Goal: Information Seeking & Learning: Learn about a topic

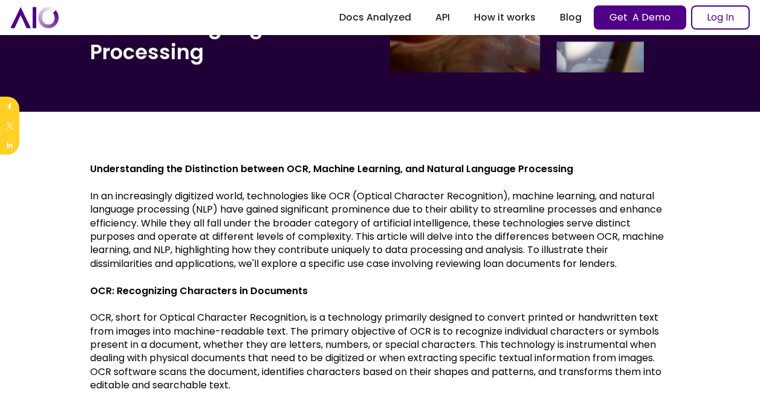
scroll to position [302, 0]
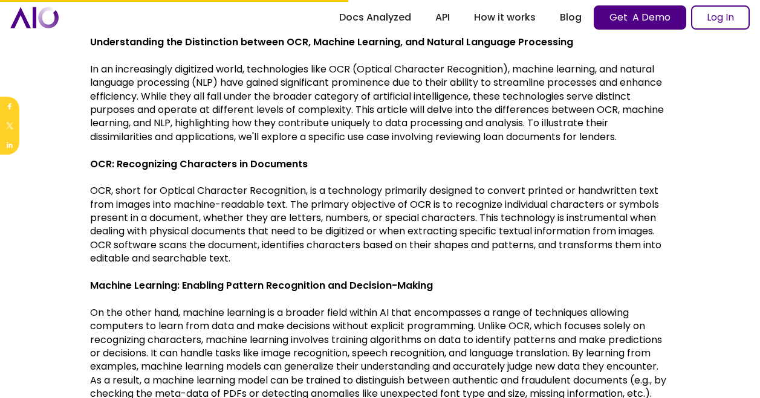
drag, startPoint x: 110, startPoint y: 205, endPoint x: 649, endPoint y: 265, distance: 542.4
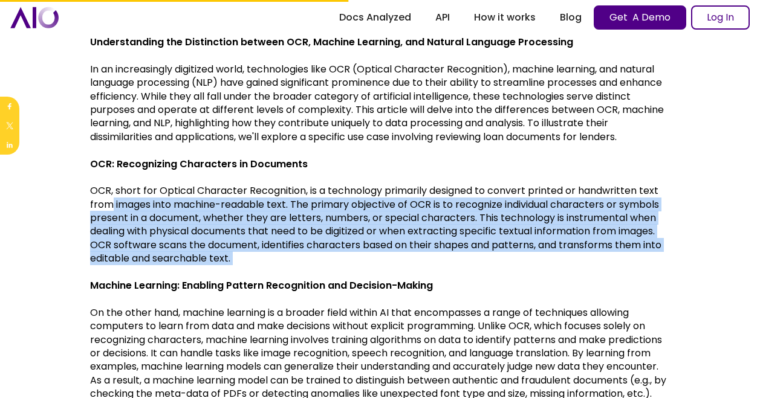
click at [397, 258] on p "OCR, short for Optical Character Recognition, is a technology primarily designe…" at bounding box center [380, 224] width 580 height 81
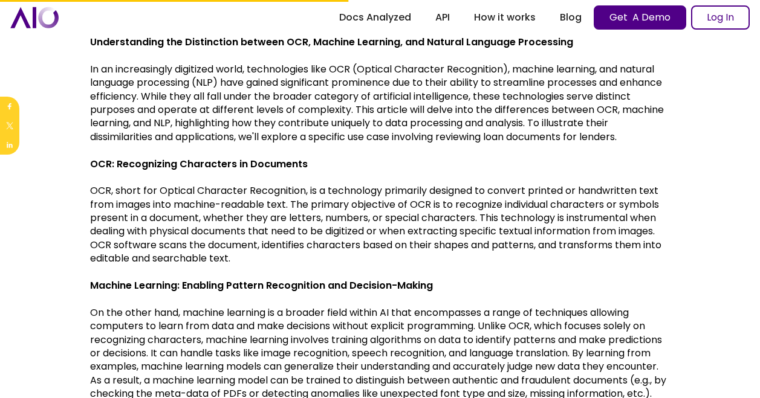
drag, startPoint x: 291, startPoint y: 202, endPoint x: 606, endPoint y: 253, distance: 318.3
click at [606, 253] on p "OCR, short for Optical Character Recognition, is a technology primarily designe…" at bounding box center [380, 224] width 580 height 81
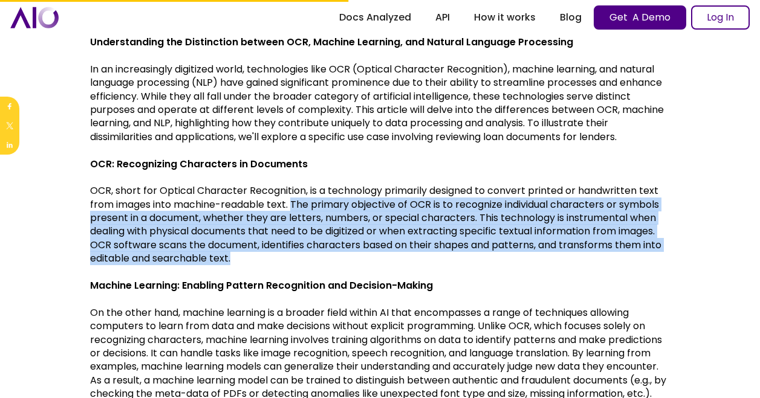
click at [249, 233] on p "OCR, short for Optical Character Recognition, is a technology primarily designe…" at bounding box center [380, 224] width 580 height 81
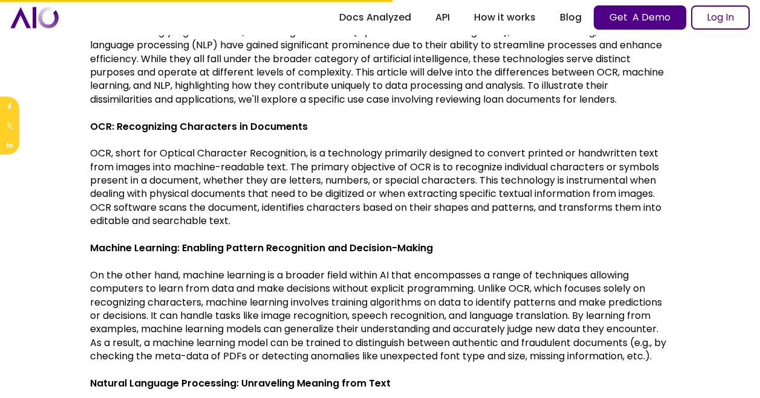
scroll to position [363, 0]
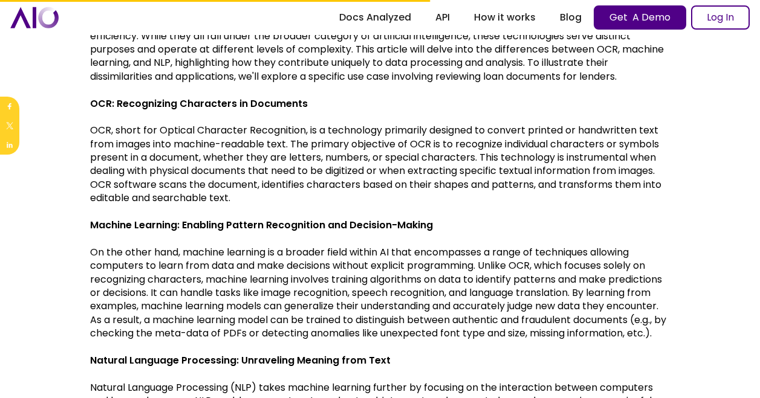
drag, startPoint x: 220, startPoint y: 280, endPoint x: 335, endPoint y: 293, distance: 115.5
click at [335, 292] on p "On the other hand, machine learning is a broader field within AI that encompass…" at bounding box center [380, 293] width 580 height 95
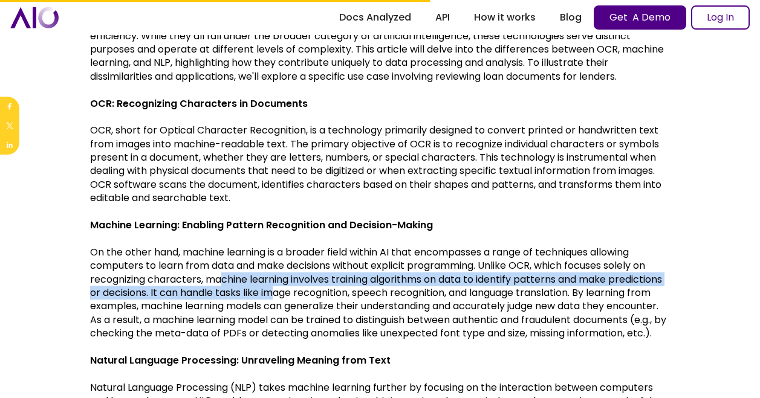
drag, startPoint x: 335, startPoint y: 293, endPoint x: 386, endPoint y: 295, distance: 50.8
click at [386, 294] on p "On the other hand, machine learning is a broader field within AI that encompass…" at bounding box center [380, 293] width 580 height 95
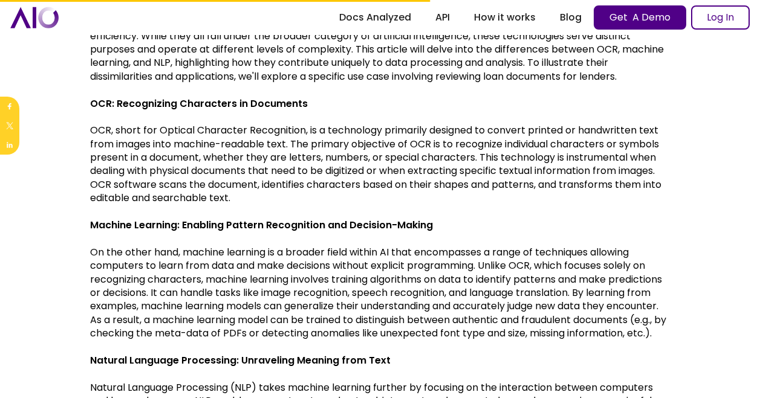
drag, startPoint x: 90, startPoint y: 279, endPoint x: 203, endPoint y: 274, distance: 113.1
click at [203, 274] on p "On the other hand, machine learning is a broader field within AI that encompass…" at bounding box center [380, 293] width 580 height 95
click at [499, 268] on p "On the other hand, machine learning is a broader field within AI that encompass…" at bounding box center [380, 293] width 580 height 95
drag, startPoint x: 483, startPoint y: 266, endPoint x: 207, endPoint y: 293, distance: 278.1
click at [207, 292] on p "On the other hand, machine learning is a broader field within AI that encompass…" at bounding box center [380, 293] width 580 height 95
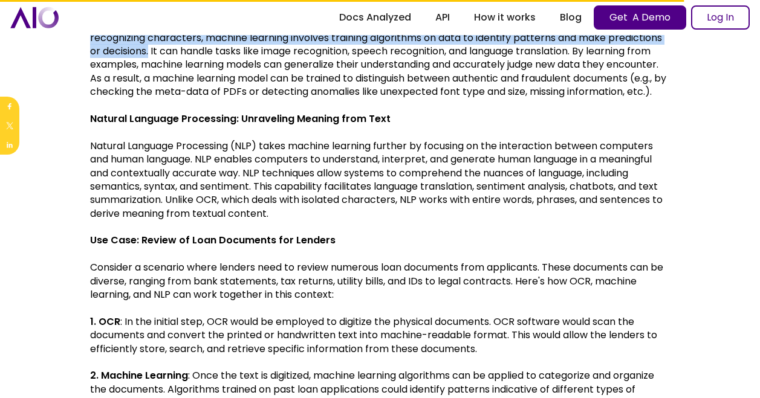
scroll to position [846, 0]
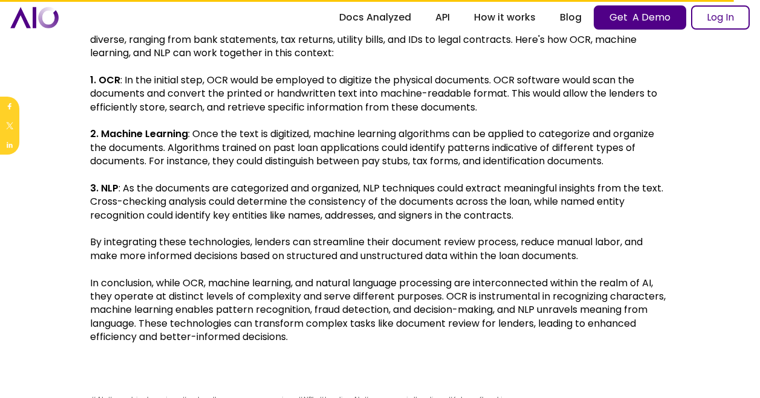
drag, startPoint x: 231, startPoint y: 91, endPoint x: 520, endPoint y: 120, distance: 289.7
click at [520, 114] on p "1. OCR : In the initial step, OCR would be employed to digitize the physical do…" at bounding box center [380, 94] width 580 height 40
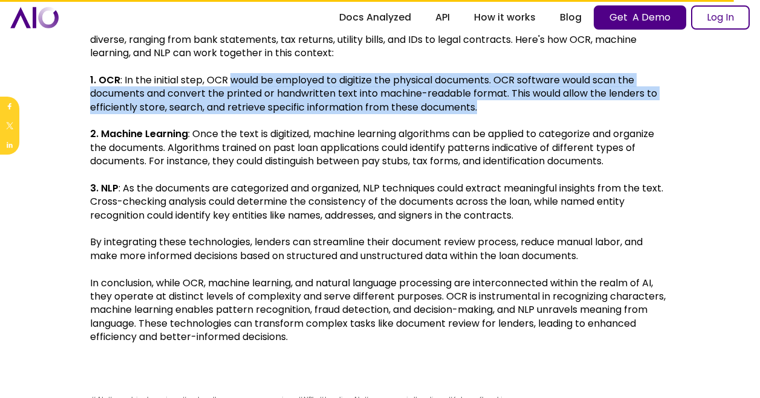
click at [313, 167] on p "2. Machine Learning : Once the text is digitized, machine learning algorithms c…" at bounding box center [380, 148] width 580 height 40
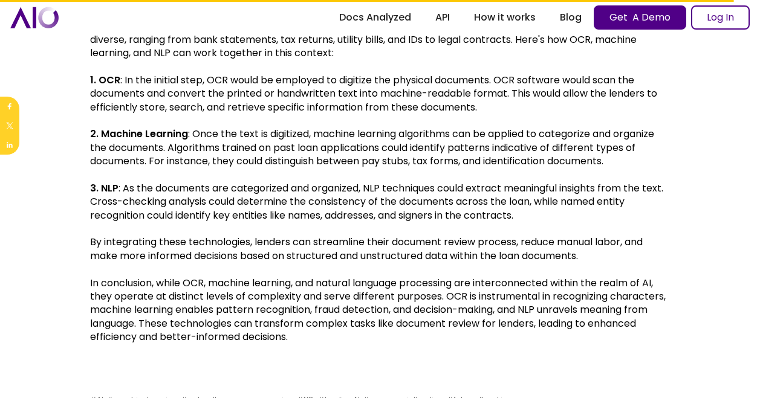
drag, startPoint x: 195, startPoint y: 147, endPoint x: 645, endPoint y: 156, distance: 449.7
click at [645, 155] on p "2. Machine Learning : Once the text is digitized, machine learning algorithms c…" at bounding box center [380, 148] width 580 height 40
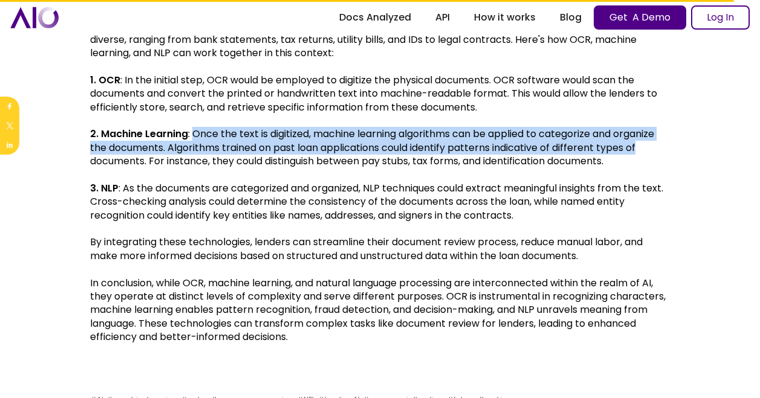
drag, startPoint x: 645, startPoint y: 156, endPoint x: 258, endPoint y: 163, distance: 386.8
click at [258, 163] on p "2. Machine Learning : Once the text is digitized, machine learning algorithms c…" at bounding box center [380, 148] width 580 height 40
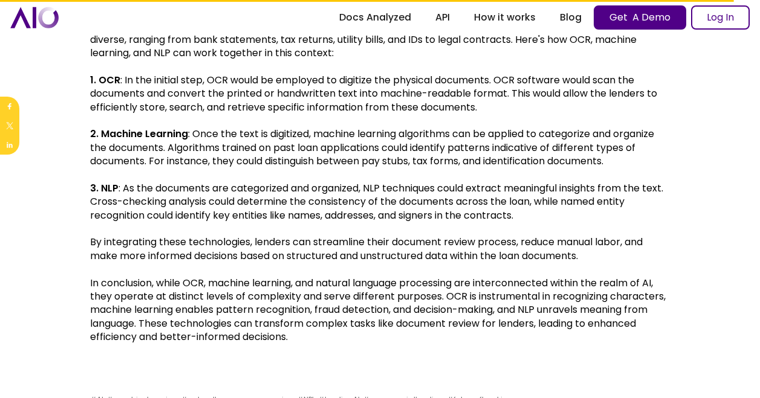
drag, startPoint x: 91, startPoint y: 175, endPoint x: 668, endPoint y: 169, distance: 577.8
click at [668, 168] on p "2. Machine Learning : Once the text is digitized, machine learning algorithms c…" at bounding box center [380, 148] width 580 height 40
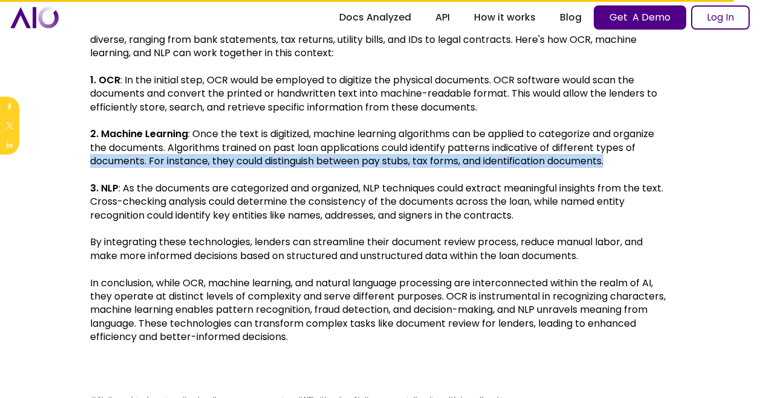
drag, startPoint x: 668, startPoint y: 169, endPoint x: 500, endPoint y: 183, distance: 168.6
click at [500, 182] on p "‍" at bounding box center [380, 175] width 580 height 13
